Goal: Navigation & Orientation: Find specific page/section

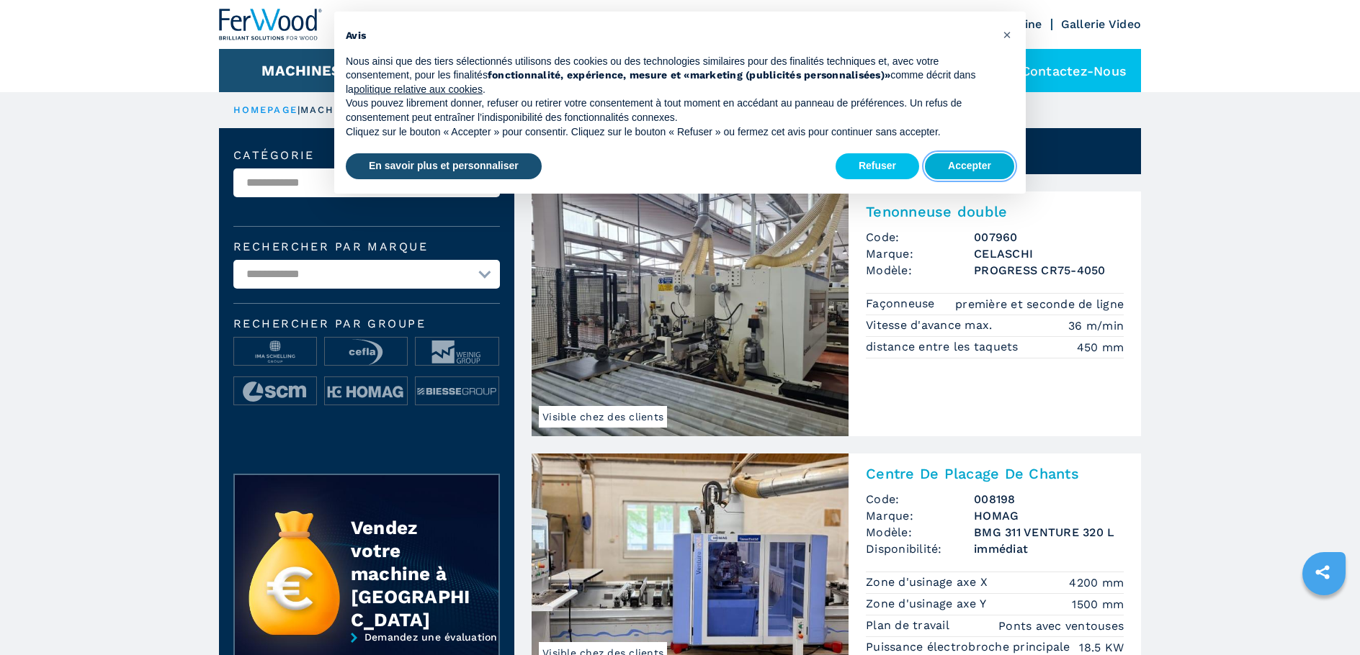
click at [971, 169] on button "Accepter" at bounding box center [969, 166] width 89 height 26
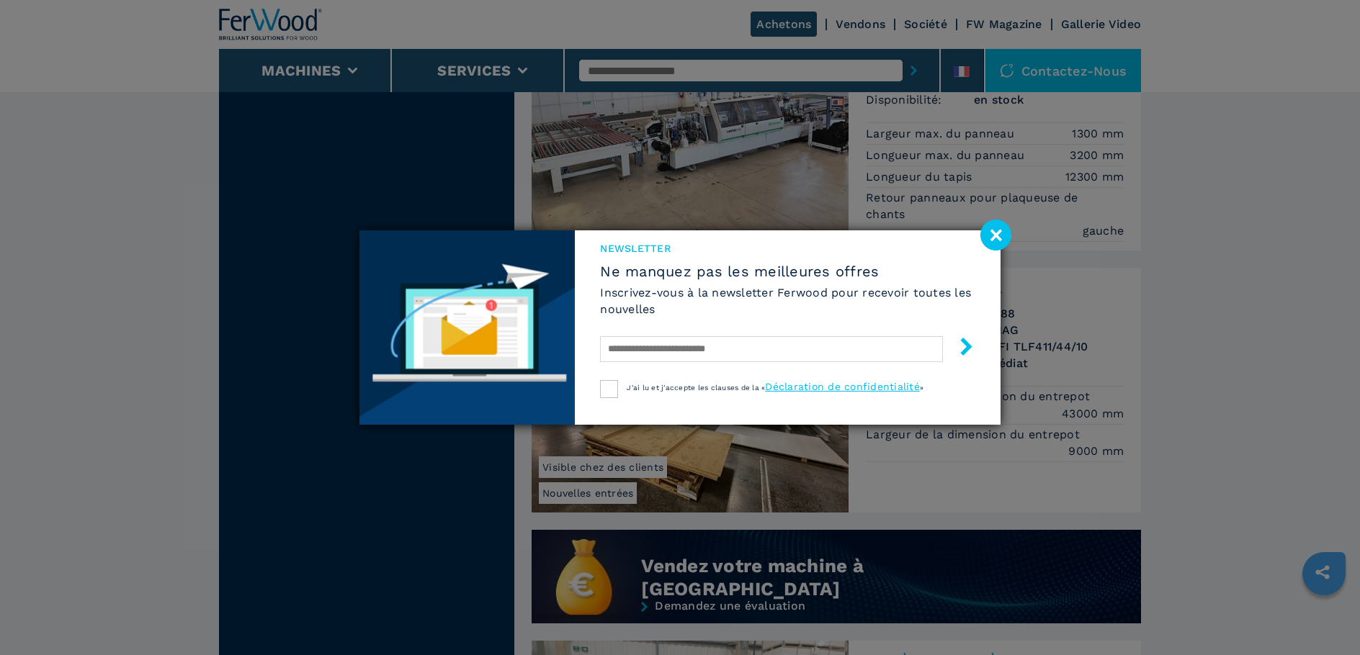
scroll to position [1008, 0]
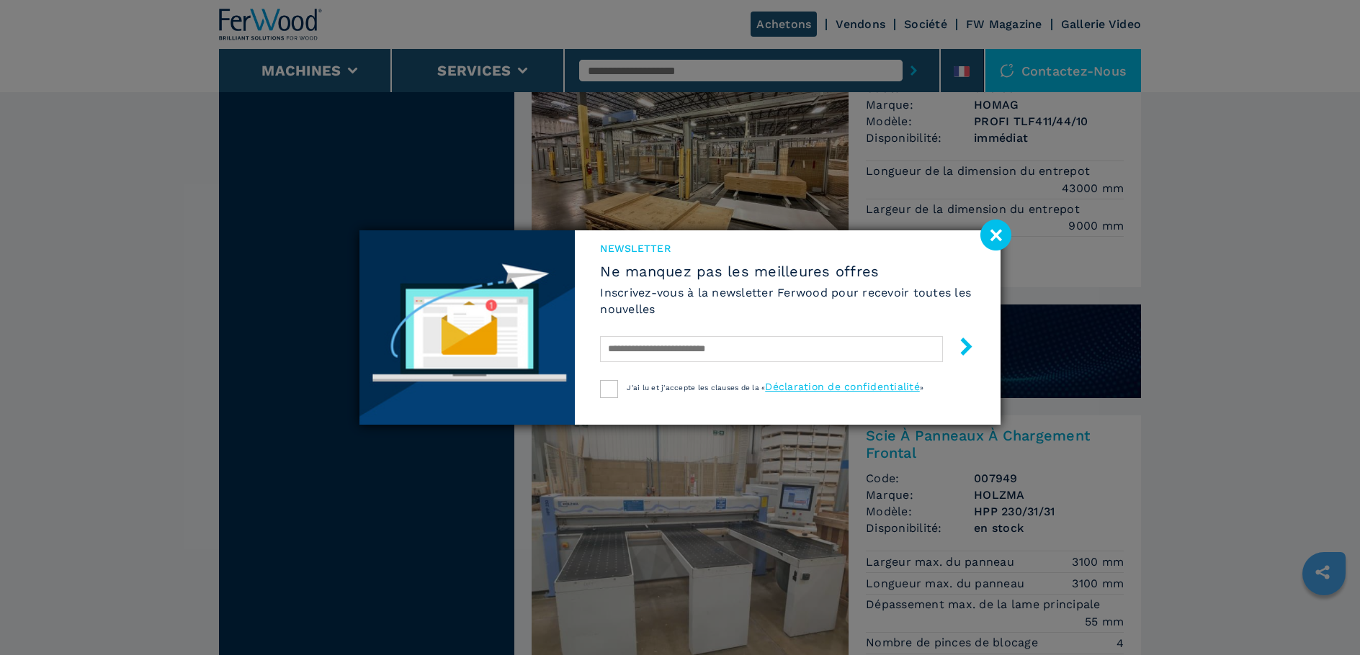
click at [987, 246] on image at bounding box center [995, 235] width 31 height 31
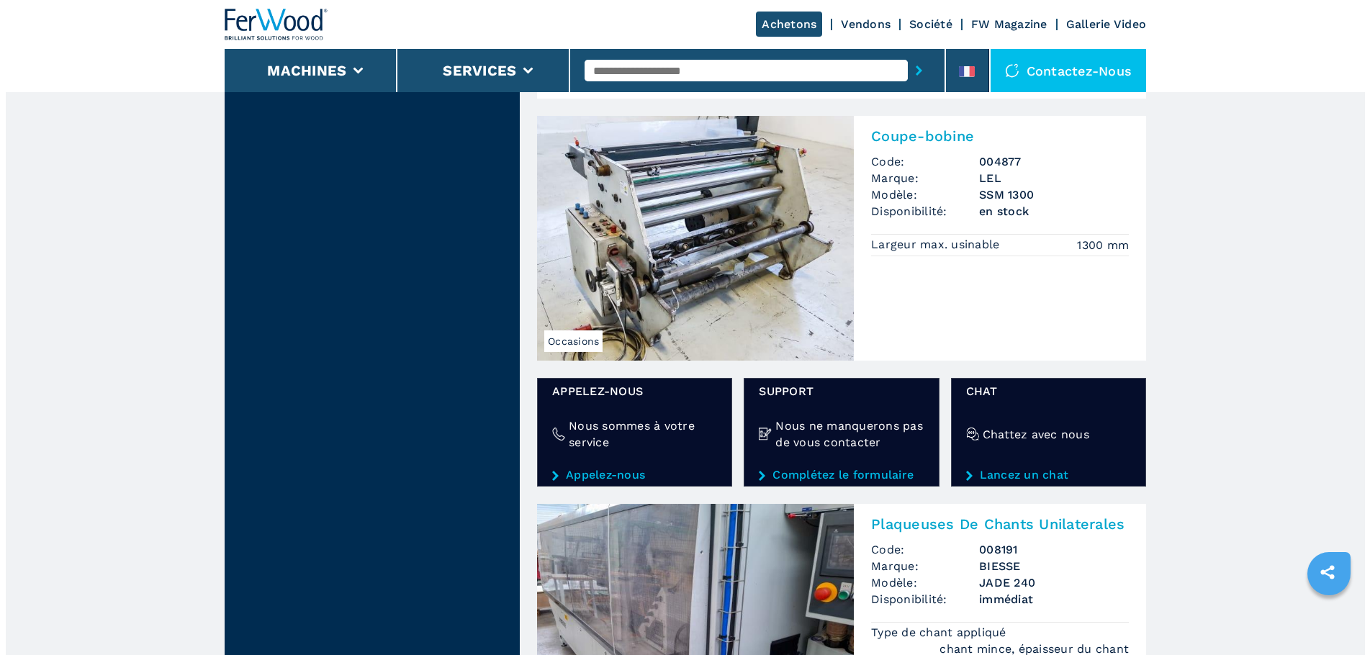
scroll to position [1944, 0]
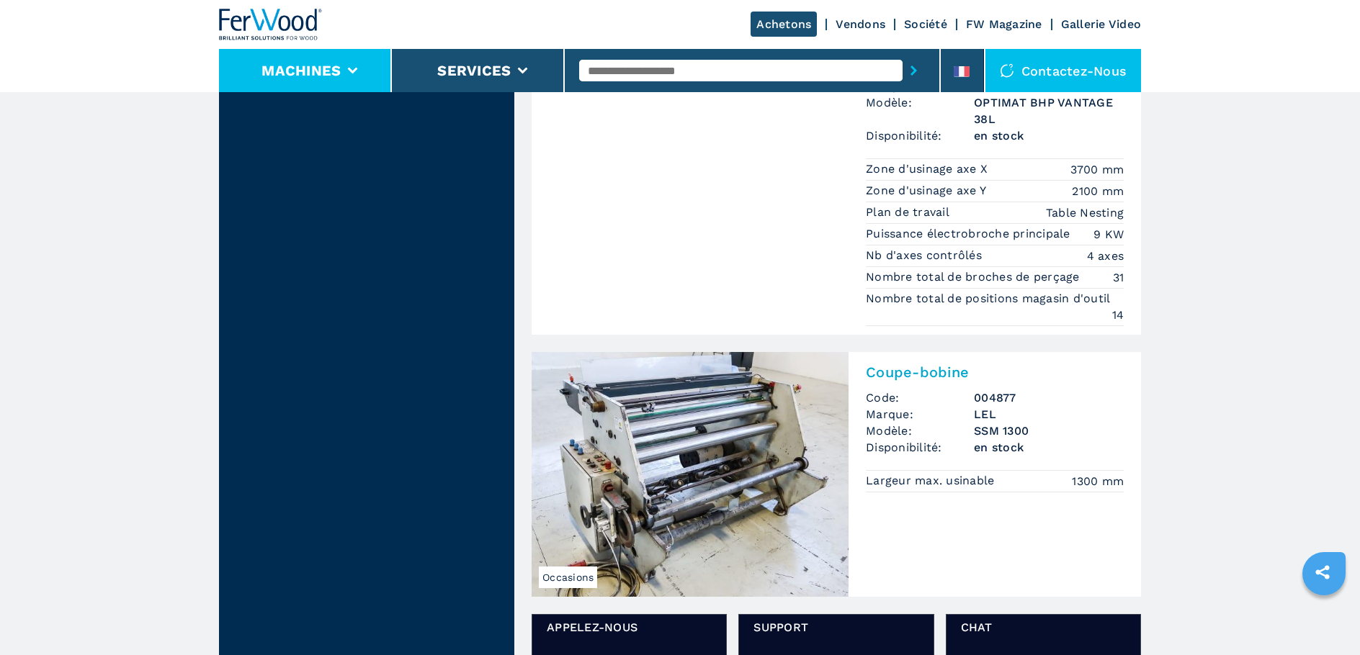
click at [356, 66] on li "Machines" at bounding box center [305, 70] width 173 height 43
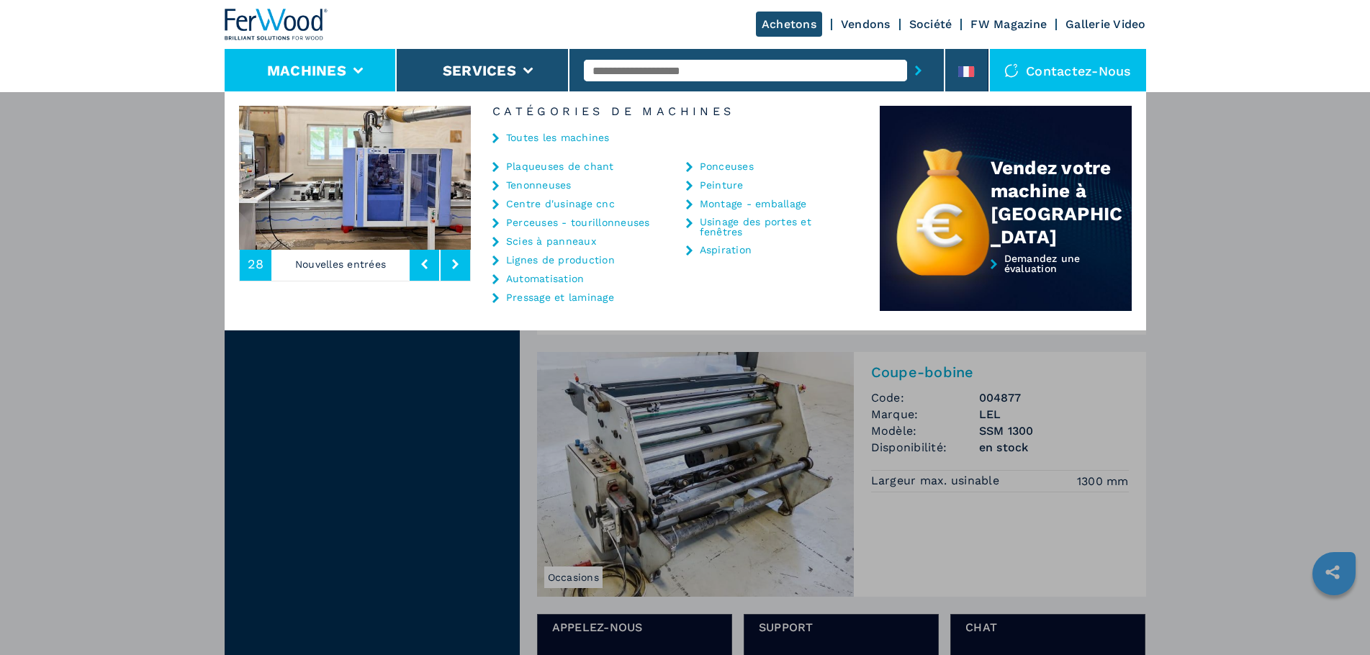
click at [547, 186] on link "Tenonneuses" at bounding box center [539, 185] width 66 height 10
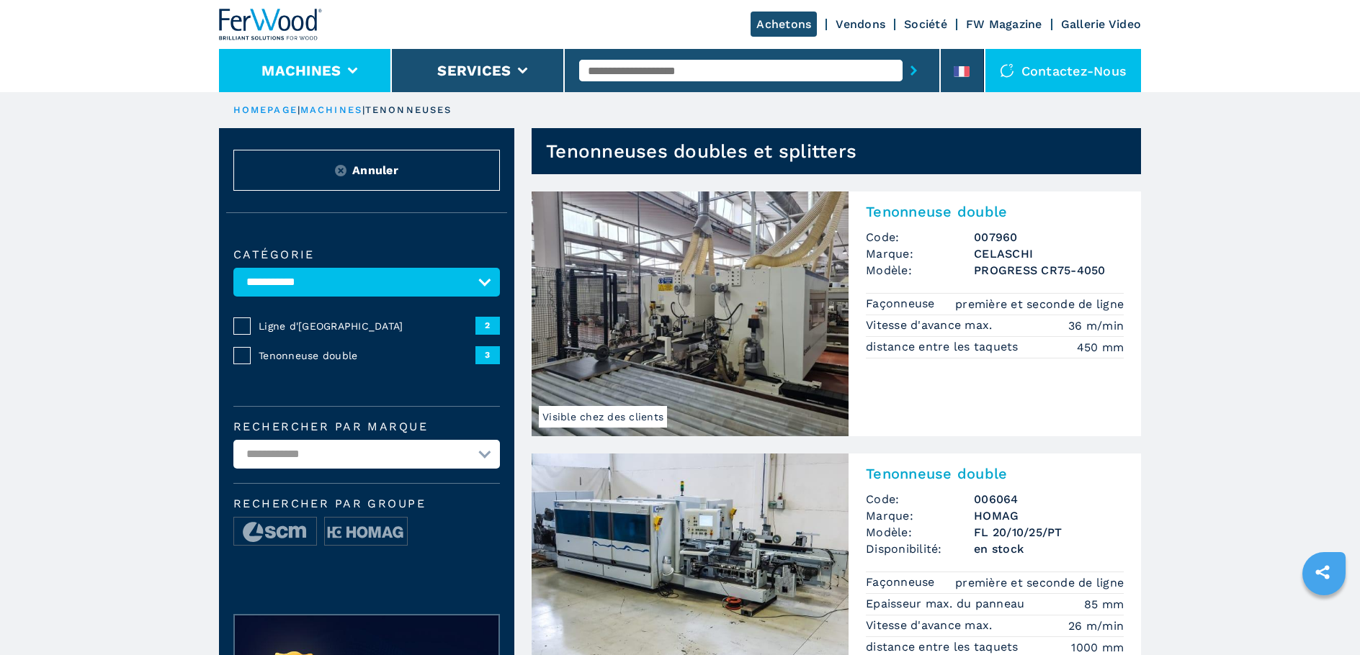
click at [360, 69] on li "Machines" at bounding box center [305, 70] width 173 height 43
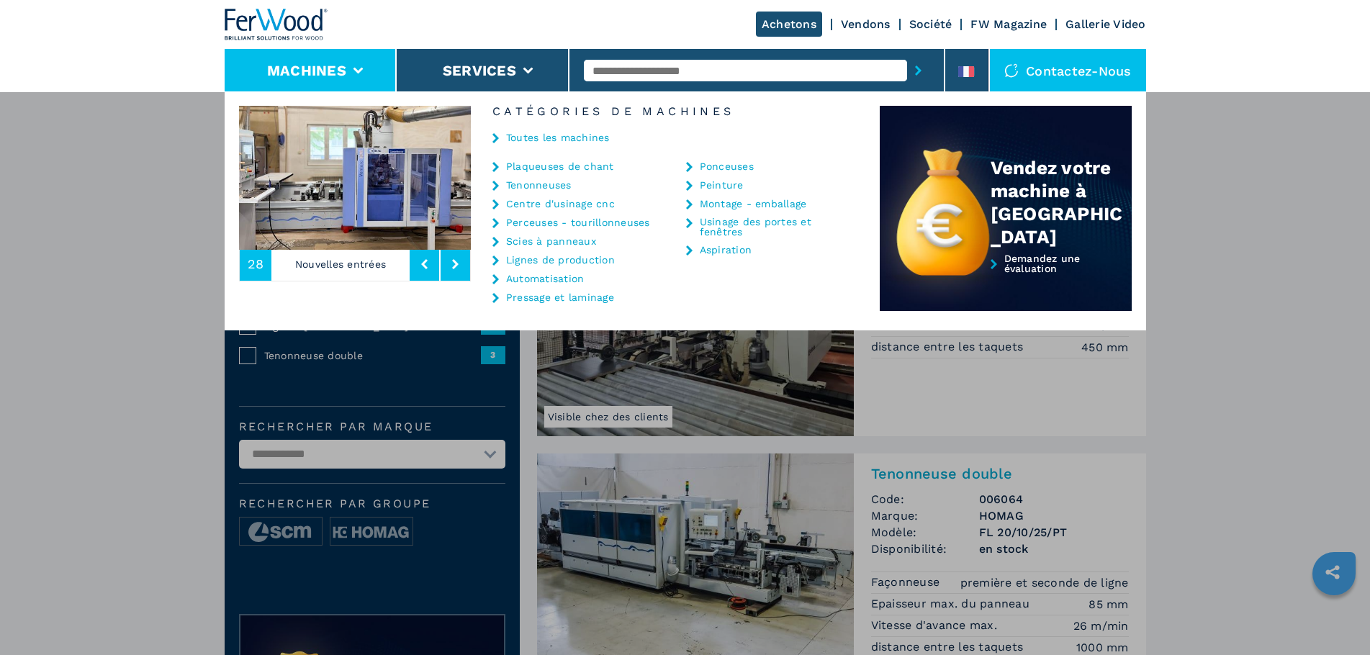
click at [575, 202] on link "Centre d'usinage cnc" at bounding box center [560, 204] width 109 height 10
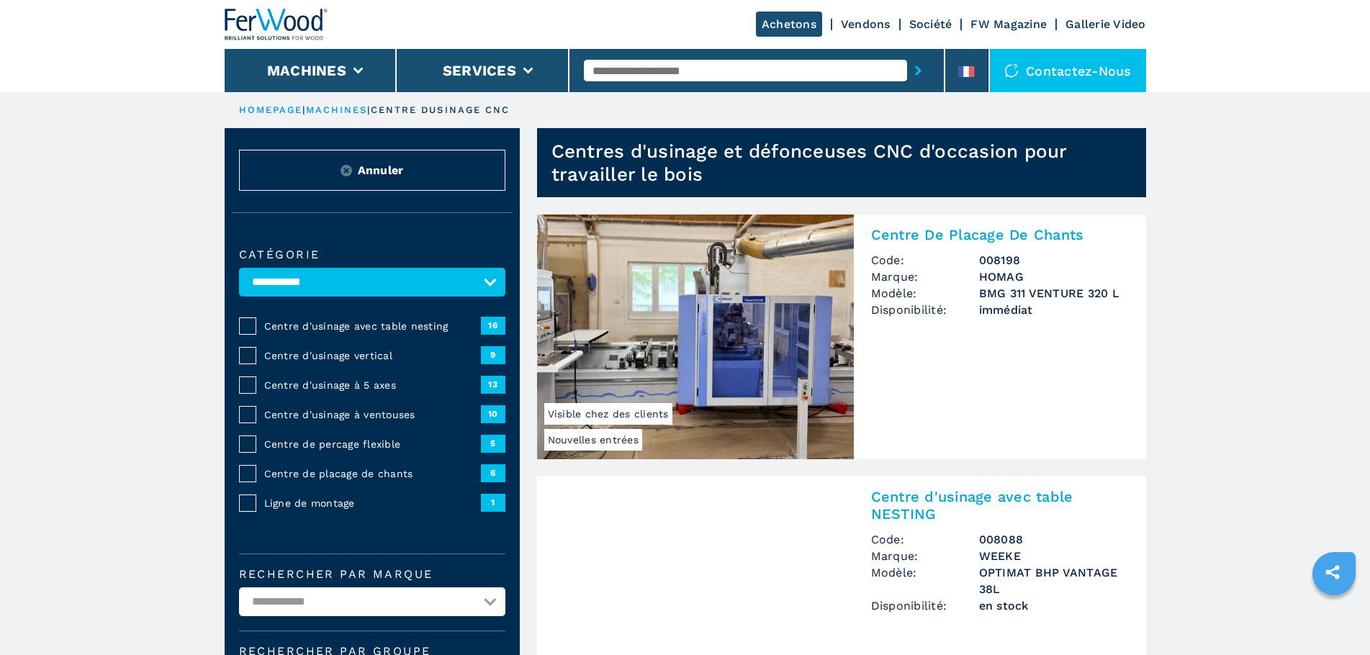
select select "**********"
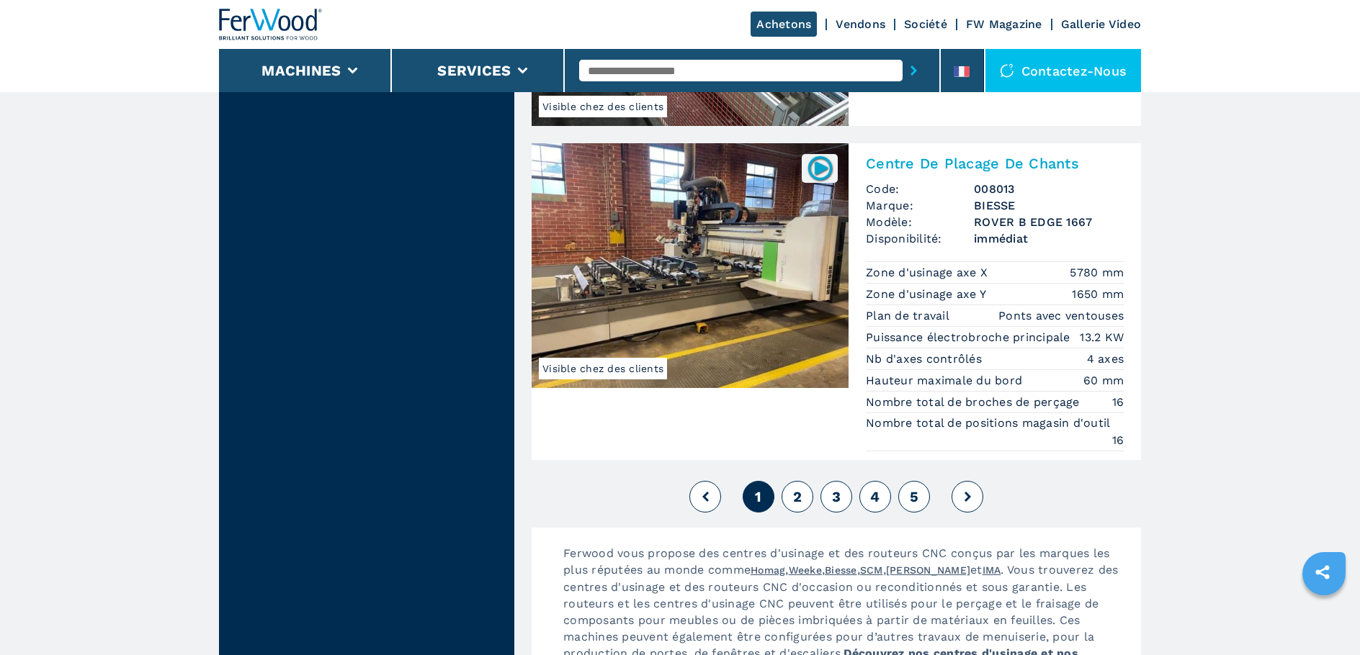
scroll to position [3600, 0]
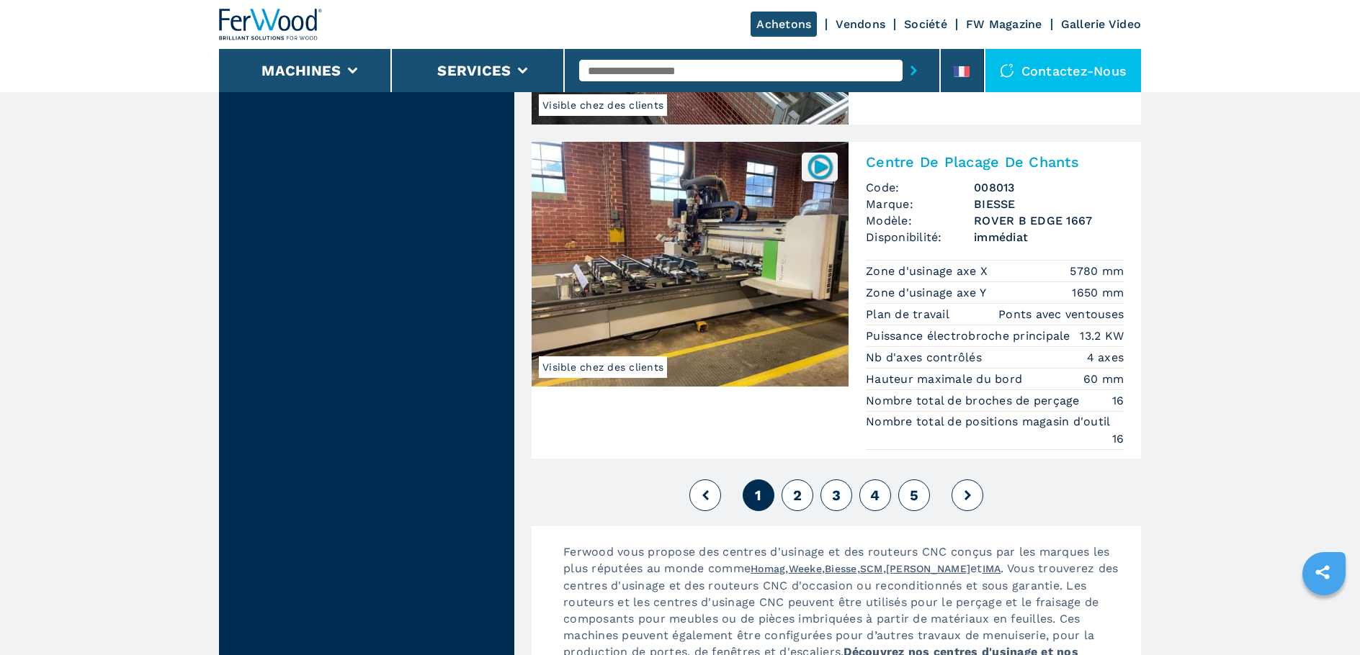
click at [799, 502] on span "2" at bounding box center [797, 495] width 9 height 17
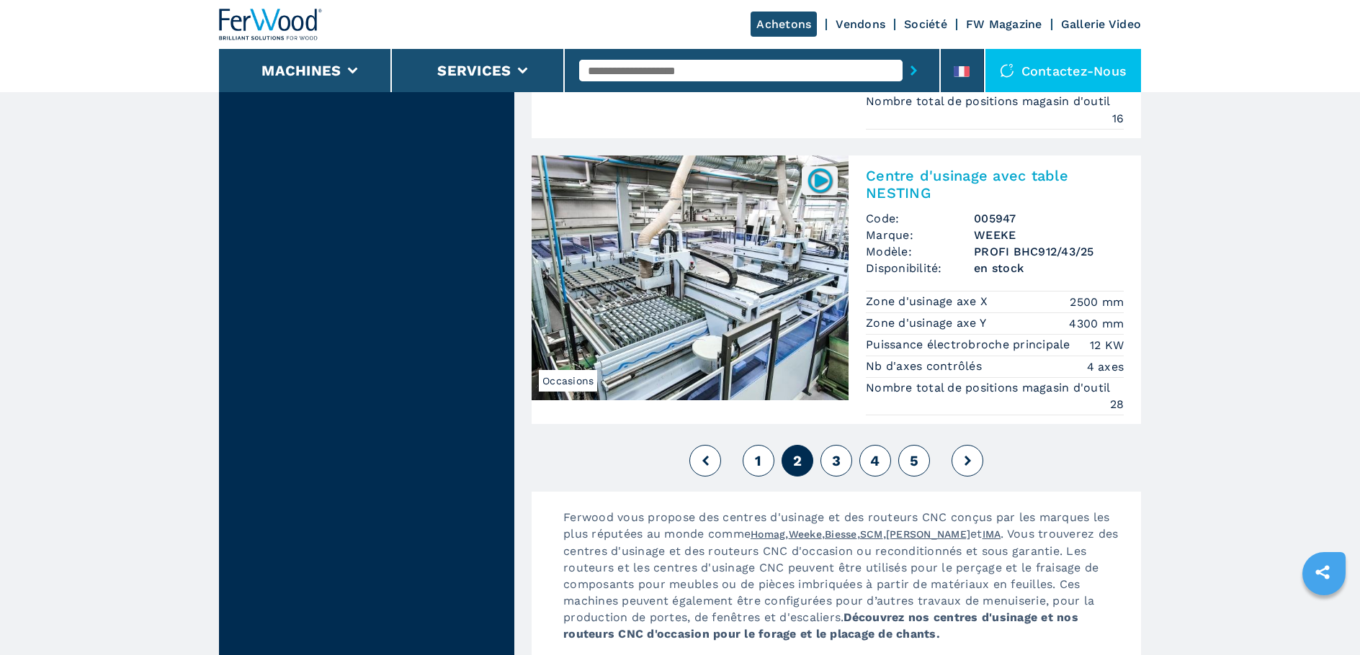
scroll to position [3745, 0]
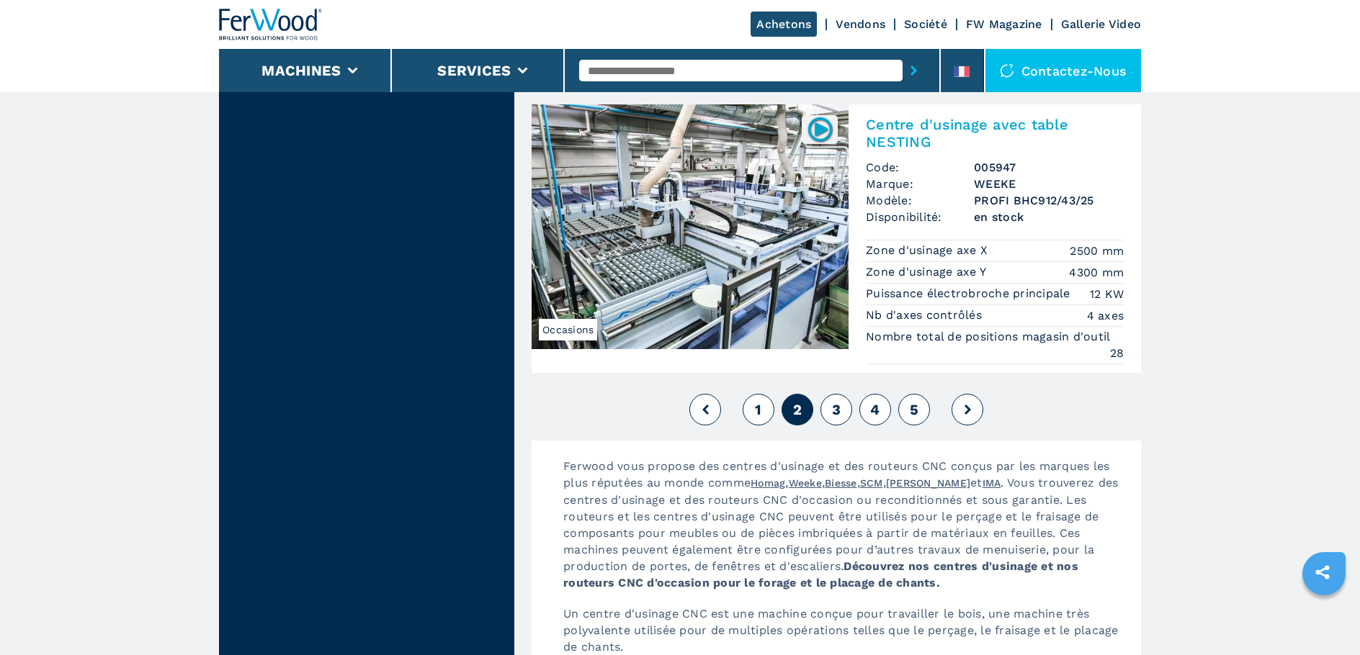
click at [838, 410] on span "3" at bounding box center [836, 409] width 9 height 17
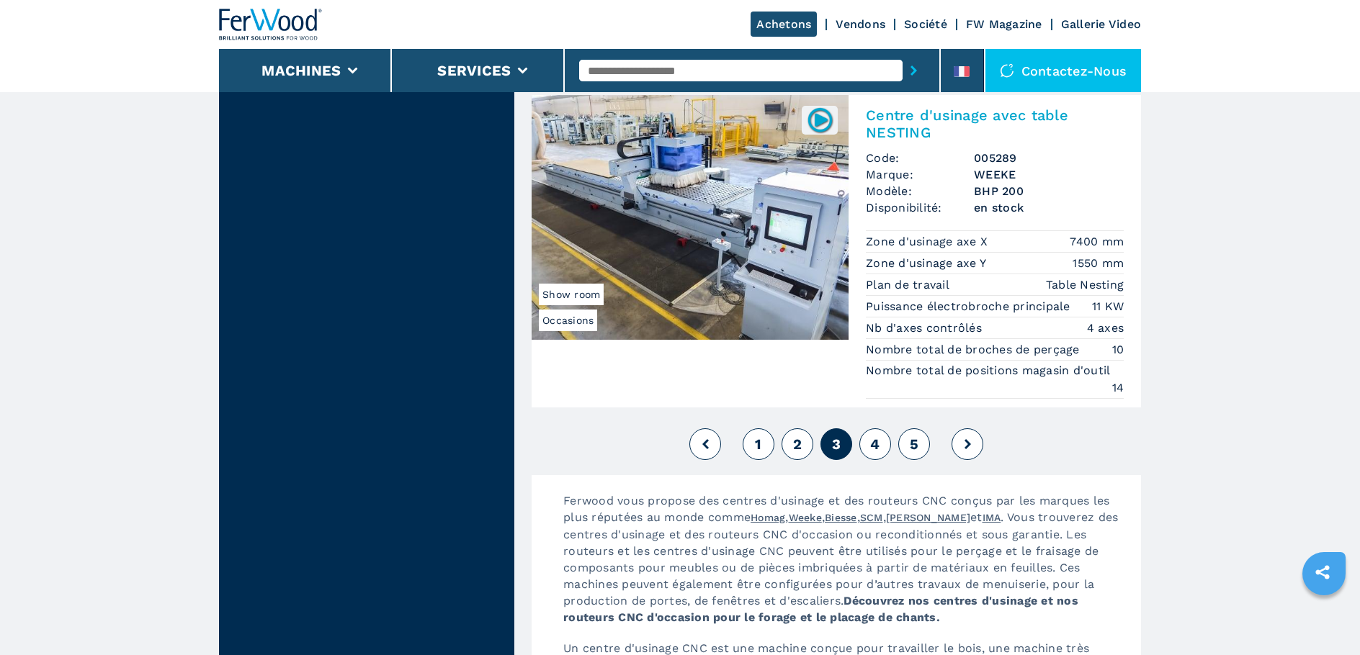
scroll to position [3456, 0]
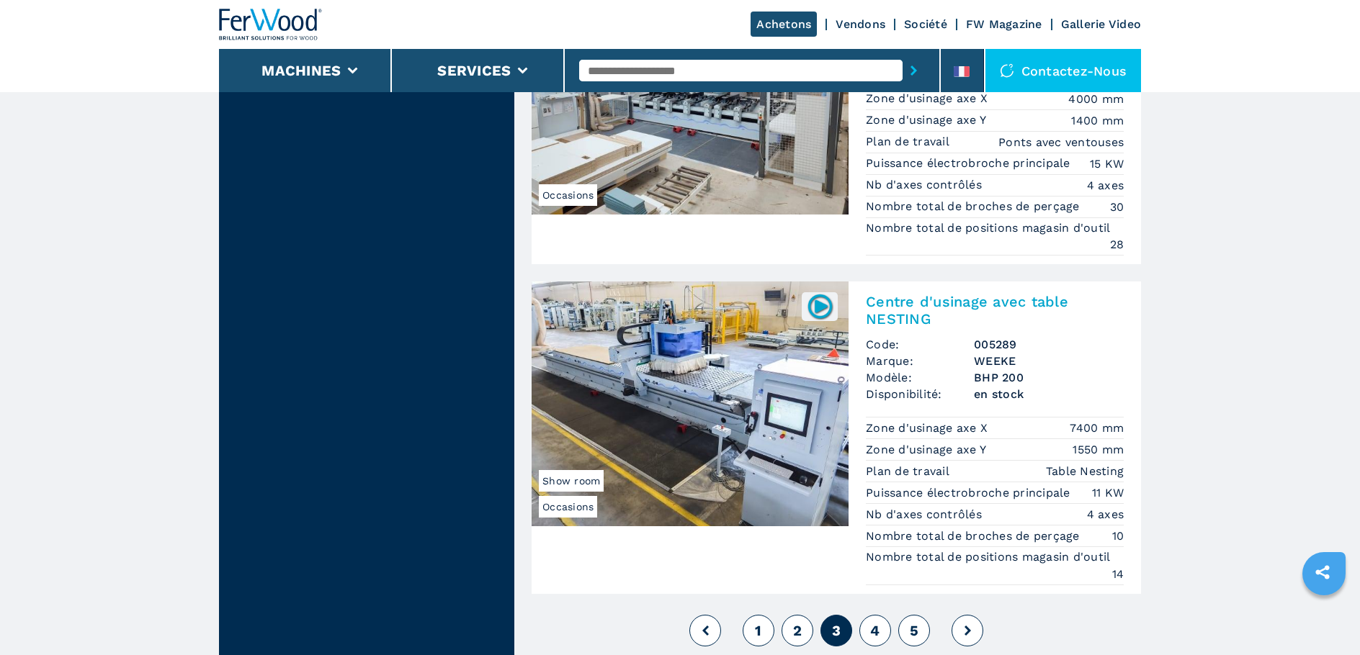
click at [870, 630] on span "4" at bounding box center [874, 630] width 9 height 17
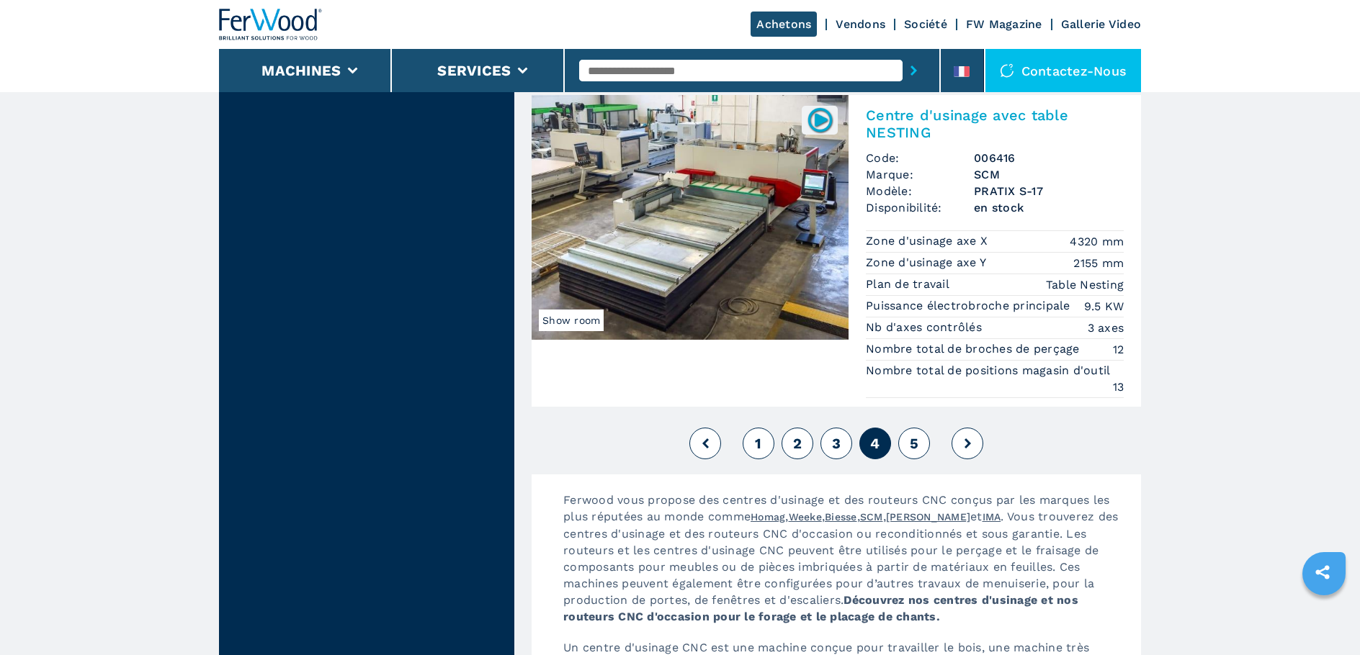
scroll to position [3384, 0]
